Goal: Information Seeking & Learning: Learn about a topic

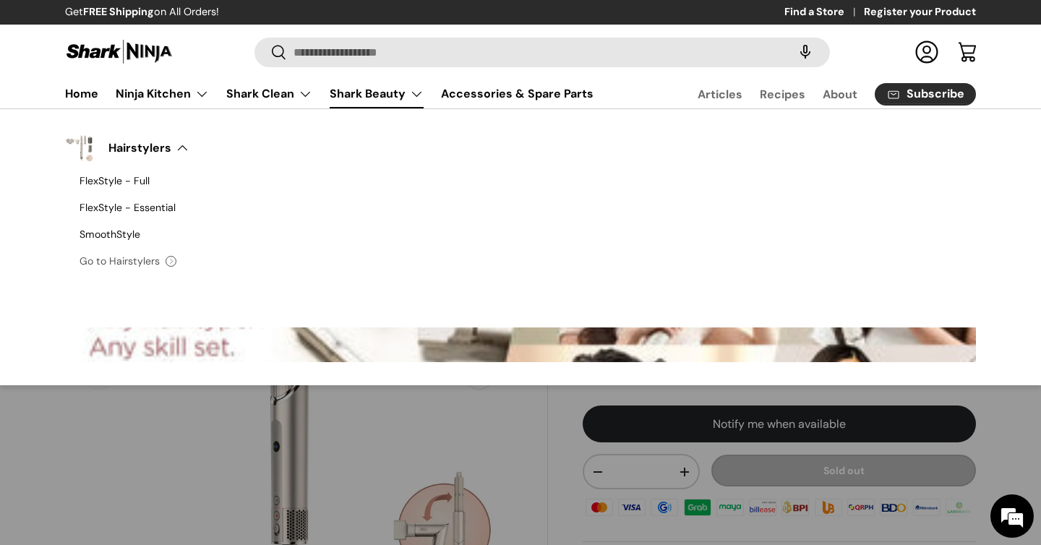
click at [401, 93] on link "Shark Beauty" at bounding box center [377, 94] width 94 height 29
click at [166, 150] on link "Hairstylers" at bounding box center [149, 148] width 110 height 32
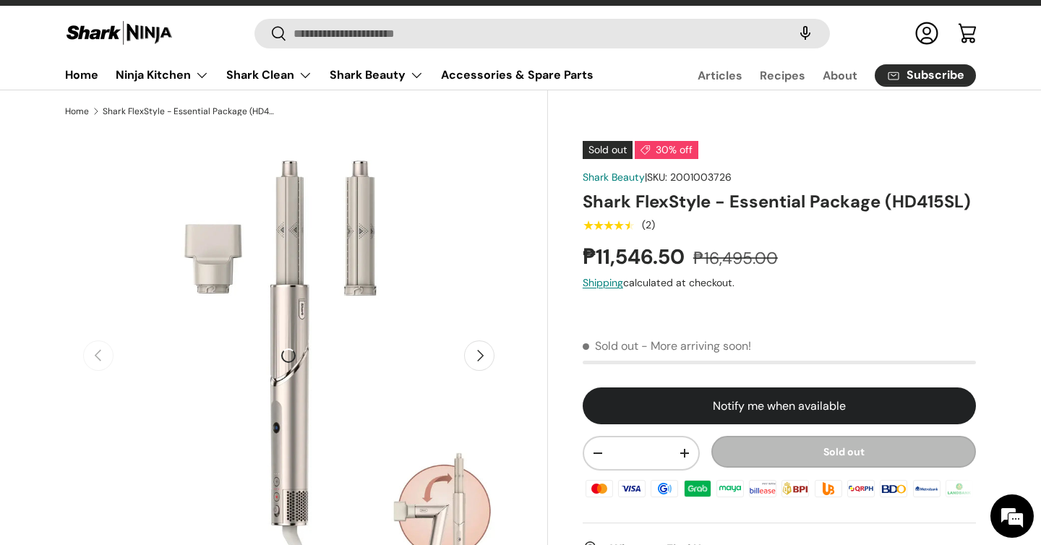
scroll to position [25, 0]
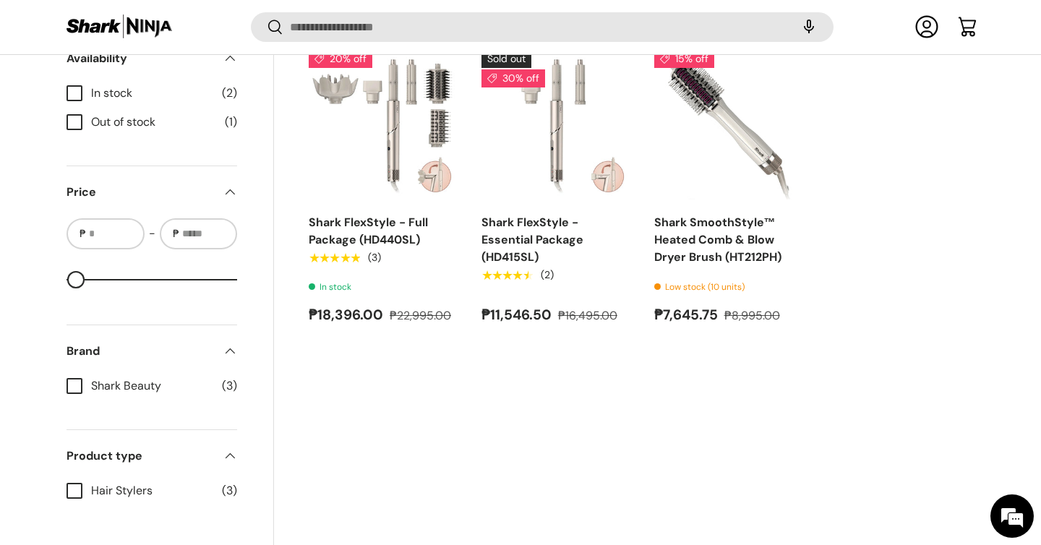
scroll to position [567, 0]
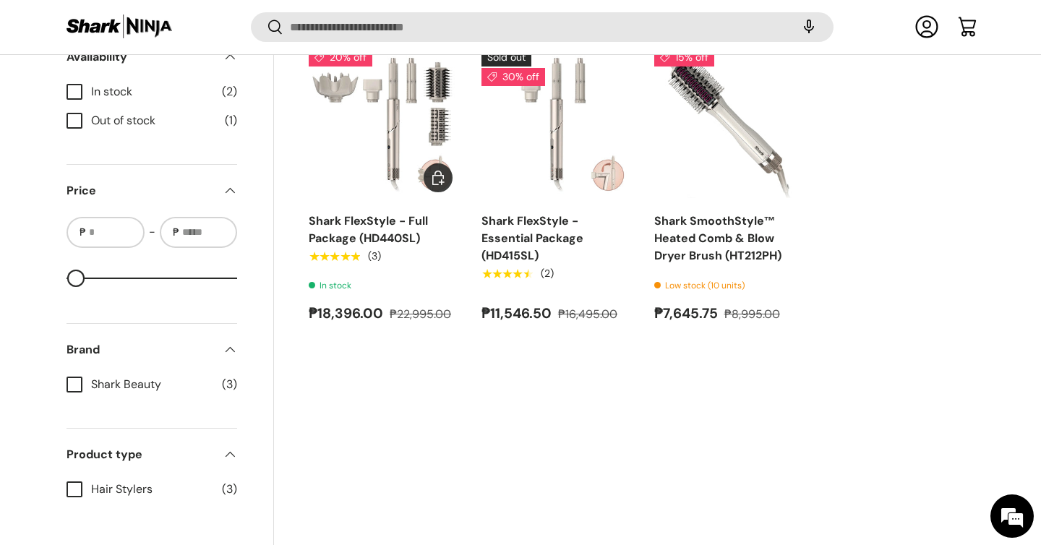
click at [0, 0] on img "Shark FlexStyle - Full Package (HD440SL)" at bounding box center [0, 0] width 0 height 0
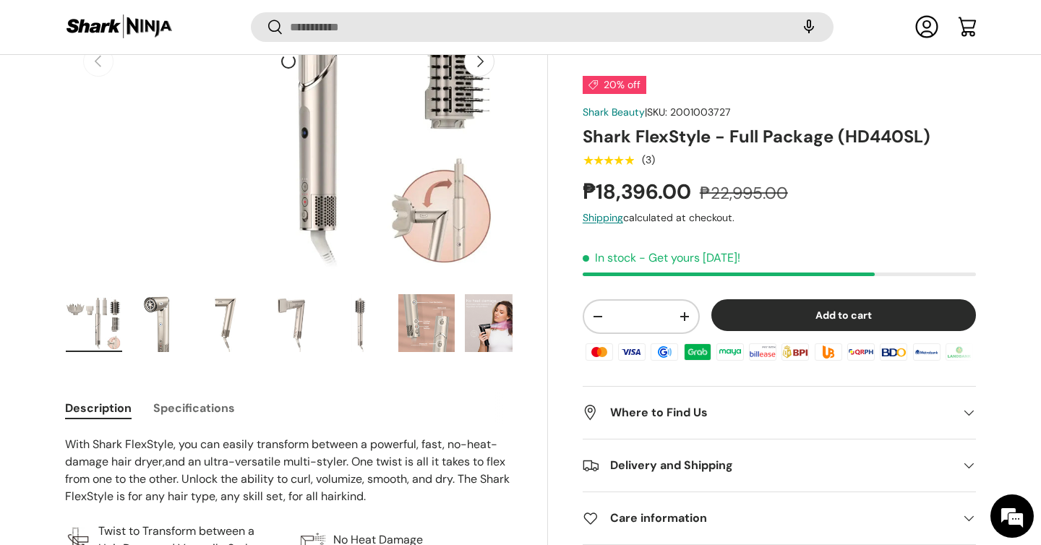
scroll to position [313, 0]
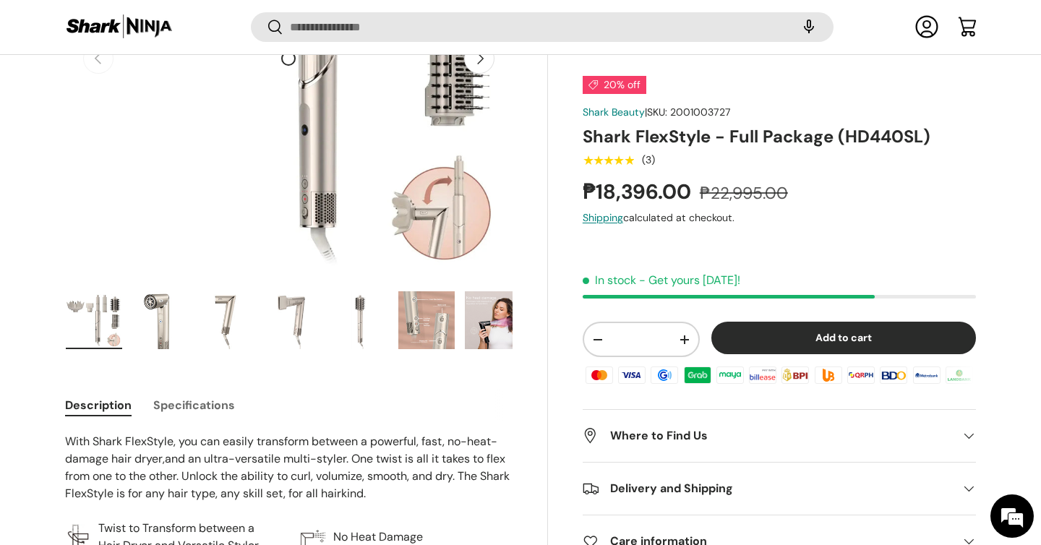
click at [685, 428] on h2 "Where to Find Us" at bounding box center [768, 436] width 370 height 17
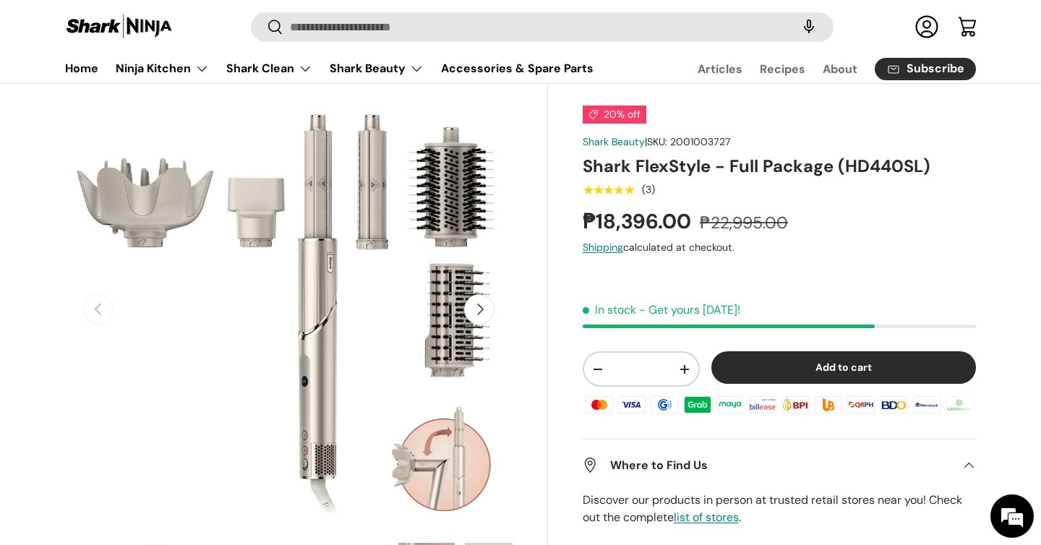
scroll to position [0, 0]
